Goal: Find specific page/section: Find specific page/section

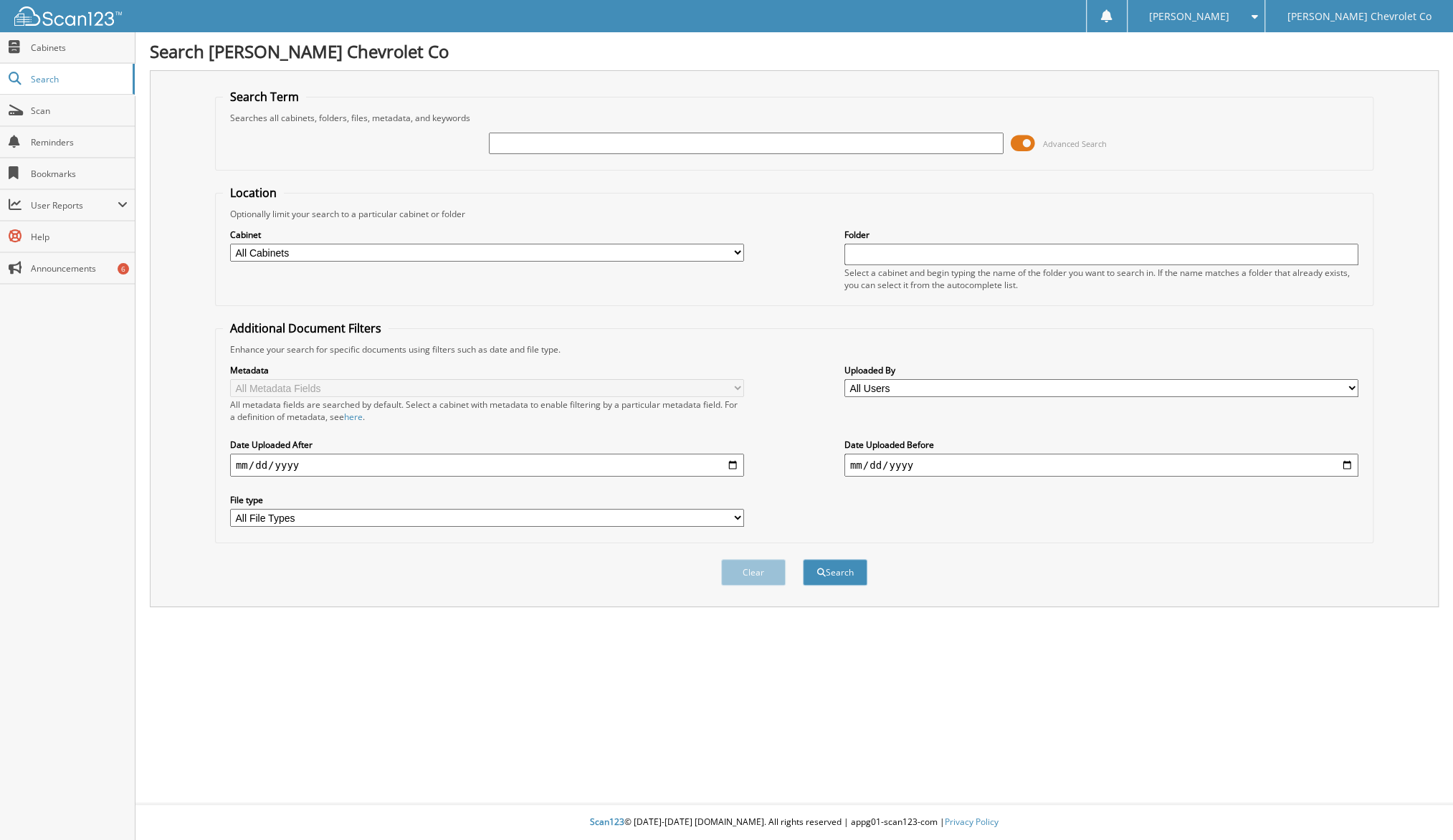
click at [590, 149] on input "text" at bounding box center [746, 143] width 514 height 22
type input "6065251"
click at [803, 559] on button "Search" at bounding box center [835, 572] width 65 height 27
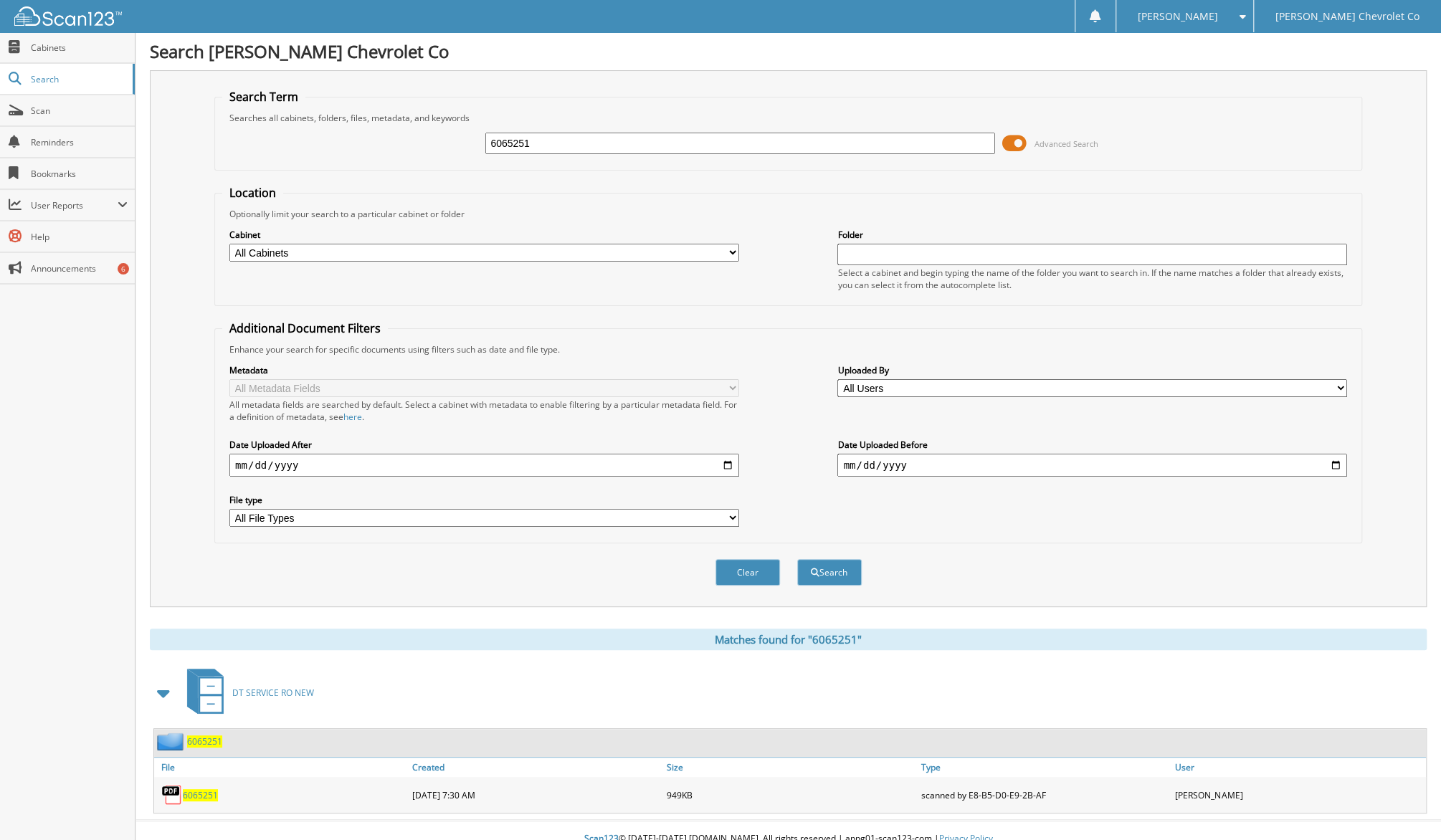
click at [192, 789] on span "6065251" at bounding box center [200, 795] width 35 height 12
